Goal: Check status: Check status

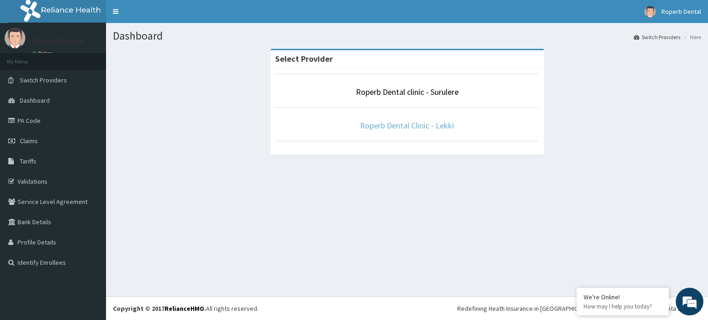
click at [413, 123] on link "Roperb Dental Clinic - Lekki" at bounding box center [407, 125] width 94 height 11
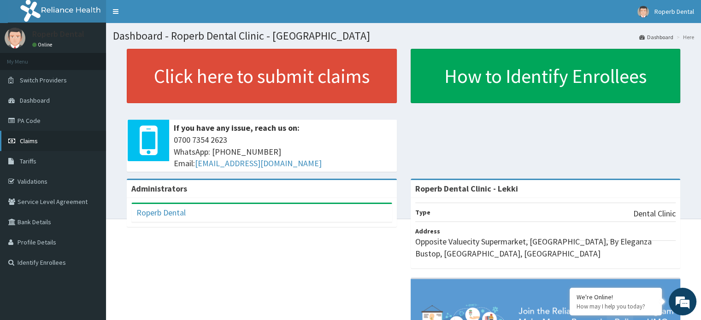
click at [44, 140] on link "Claims" at bounding box center [53, 141] width 106 height 20
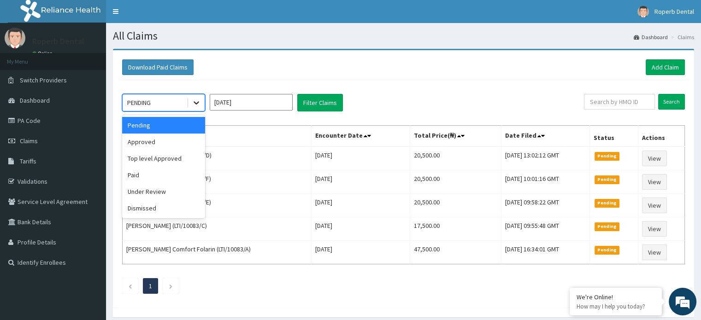
click at [194, 107] on div at bounding box center [196, 102] width 17 height 17
click at [160, 173] on div "Paid" at bounding box center [163, 175] width 83 height 17
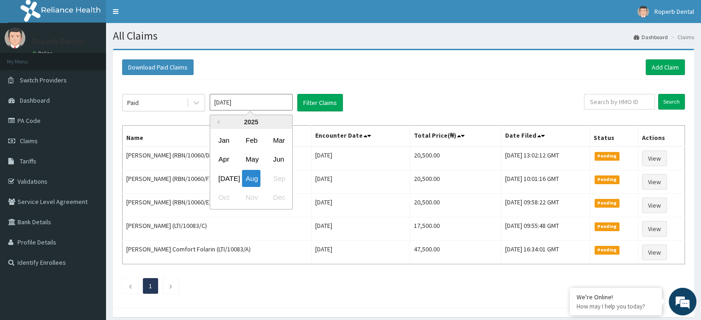
click at [264, 100] on input "[DATE]" at bounding box center [251, 102] width 83 height 17
click at [226, 179] on div "[DATE]" at bounding box center [224, 178] width 18 height 17
type input "[DATE]"
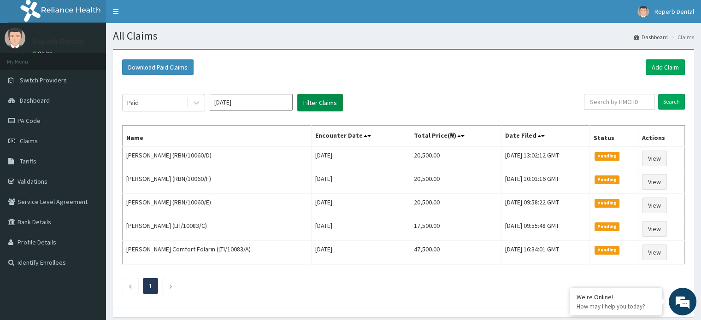
click at [311, 105] on button "Filter Claims" at bounding box center [320, 103] width 46 height 18
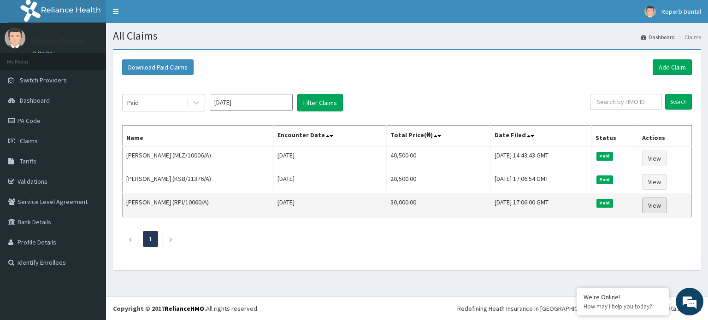
click at [662, 205] on link "View" at bounding box center [654, 206] width 25 height 16
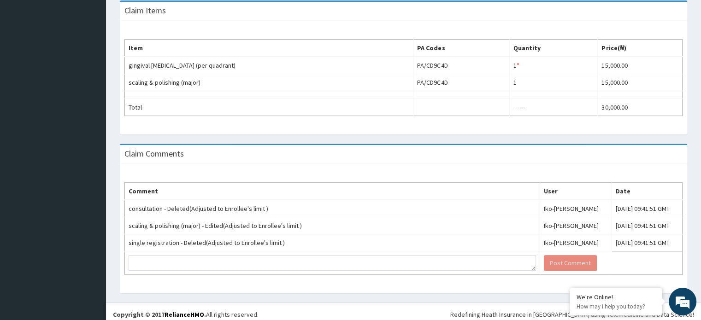
scroll to position [307, 0]
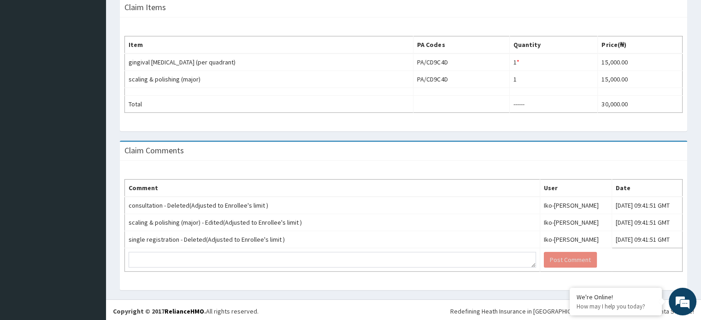
click at [693, 118] on div "Claim Items Item PA Codes Quantity Price(₦) gingival [MEDICAL_DATA] (per quadra…" at bounding box center [403, 68] width 581 height 143
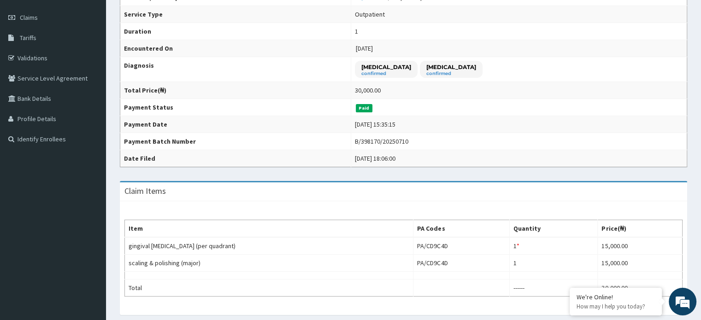
scroll to position [123, 0]
